Goal: Transaction & Acquisition: Obtain resource

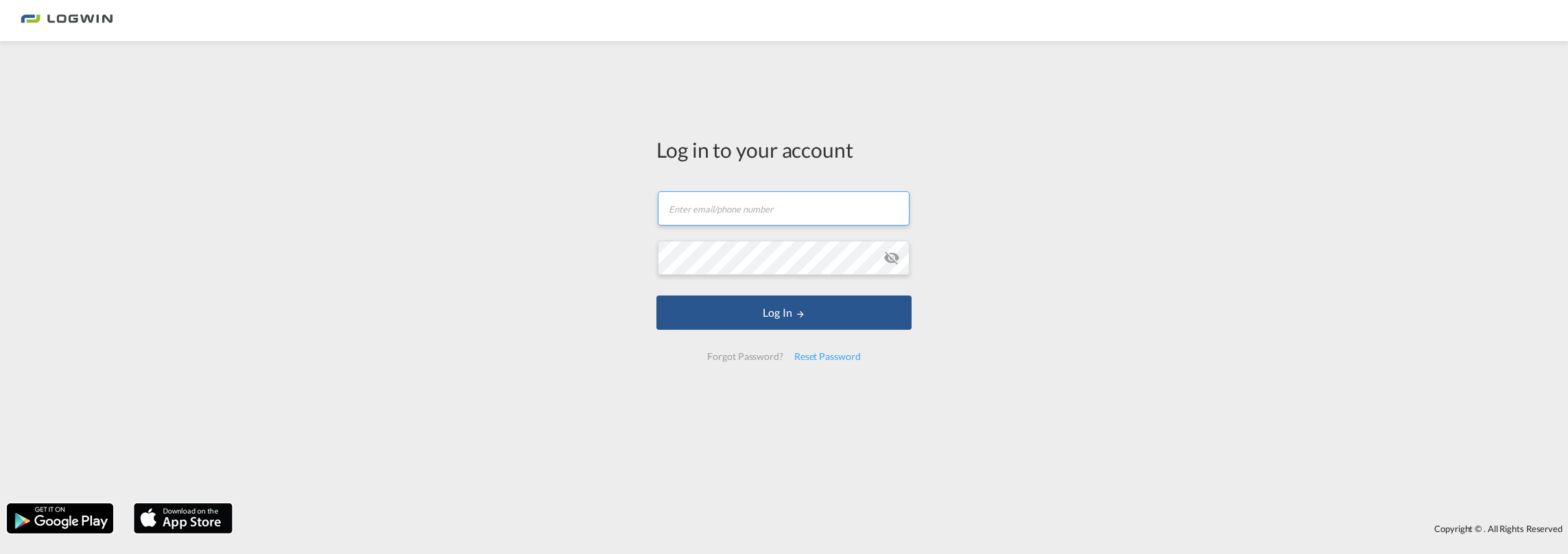
click at [705, 207] on input "text" at bounding box center [783, 208] width 252 height 34
type input "[EMAIL_ADDRESS][PERSON_NAME][DOMAIN_NAME]"
click at [657, 296] on button "Log In" at bounding box center [784, 313] width 255 height 34
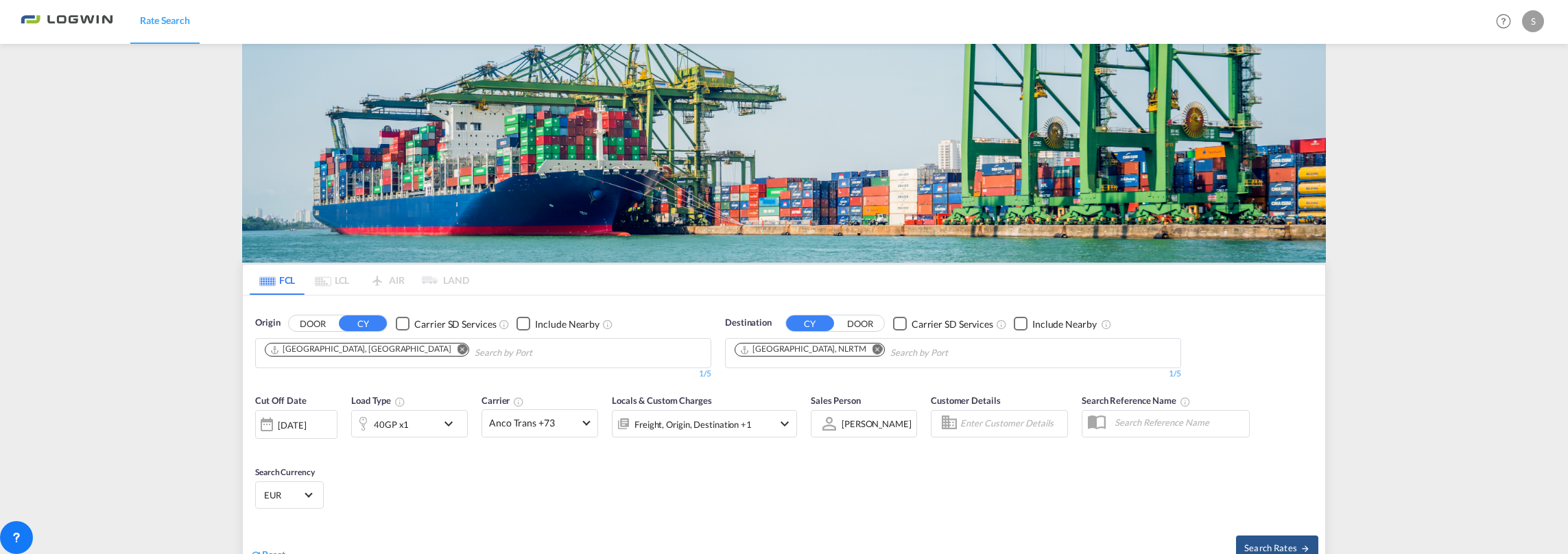
click at [458, 344] on md-icon "Remove" at bounding box center [462, 349] width 10 height 10
type input "[GEOGRAPHIC_DATA]"
click at [301, 372] on div "[GEOGRAPHIC_DATA] [GEOGRAPHIC_DATA] TRIST" at bounding box center [370, 384] width 260 height 41
click at [306, 419] on div "[DATE]" at bounding box center [292, 425] width 28 height 13
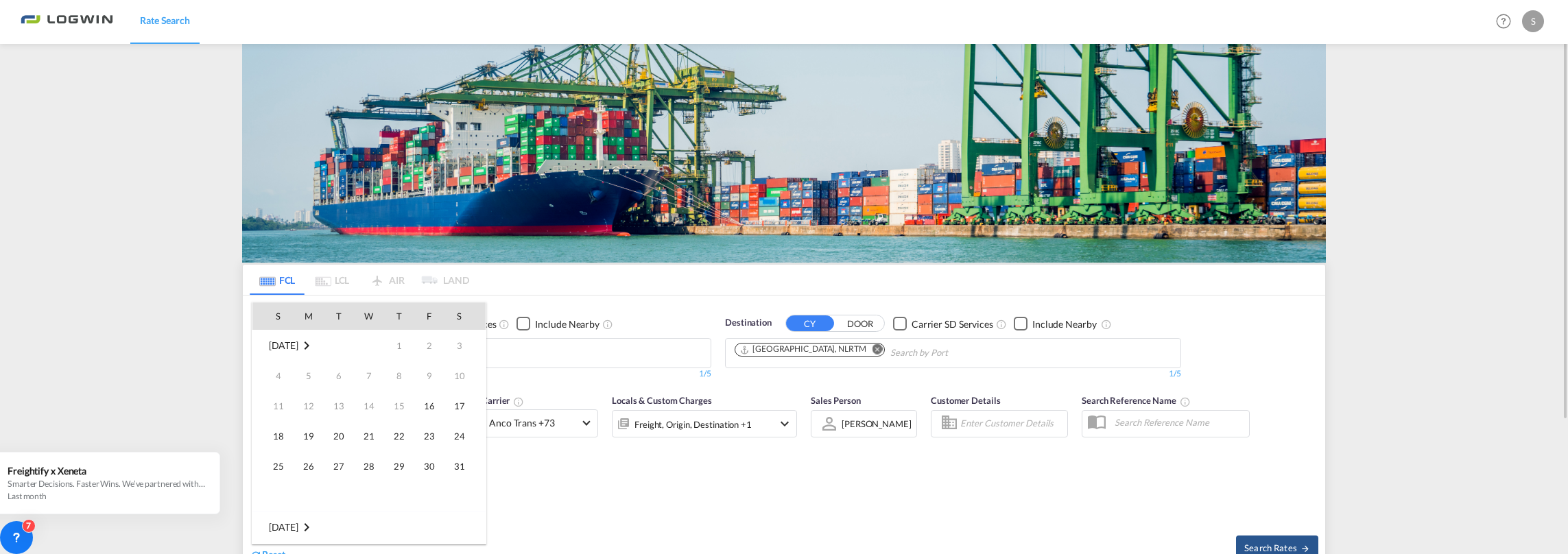
scroll to position [545, 0]
click at [312, 435] on span "18" at bounding box center [309, 436] width 28 height 28
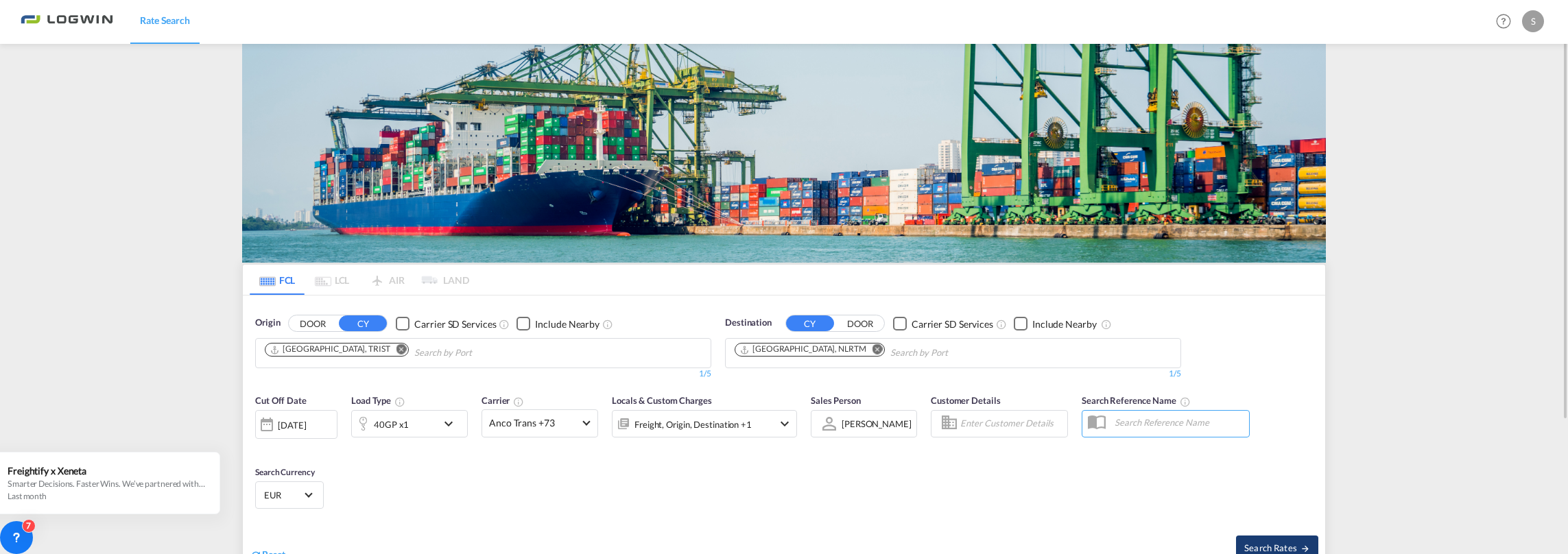
click at [1271, 542] on span "Search Rates" at bounding box center [1276, 548] width 65 height 11
type input "TRIST to NLRTM / [DATE]"
